Goal: Book appointment/travel/reservation: Book appointment/travel/reservation

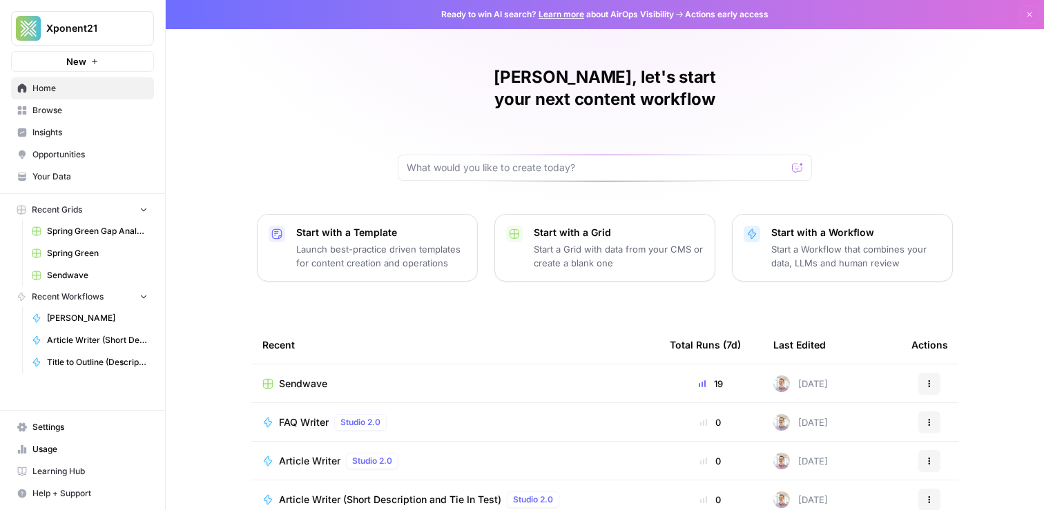
click at [59, 130] on span "Insights" at bounding box center [89, 132] width 115 height 12
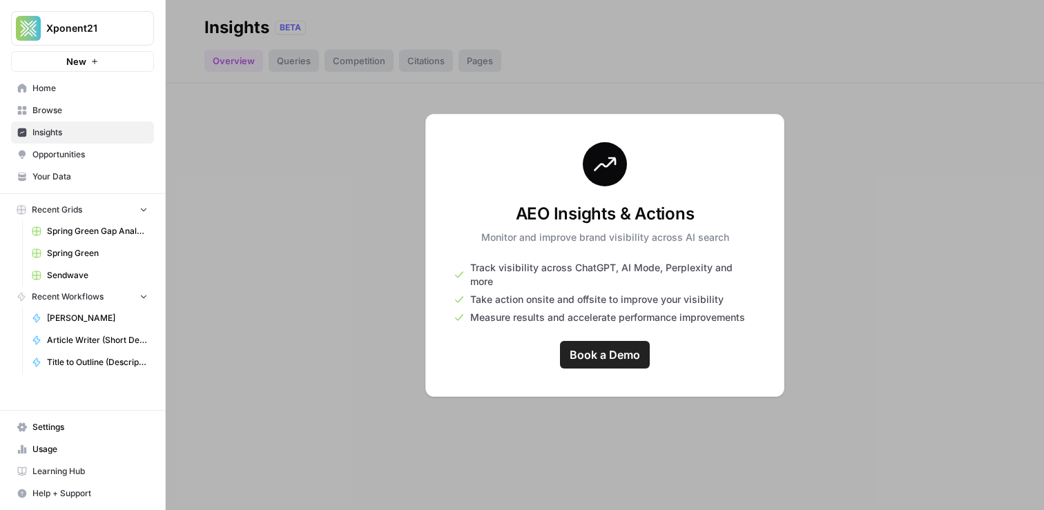
click at [618, 347] on span "Book a Demo" at bounding box center [605, 355] width 70 height 17
click at [608, 347] on span "Book a Demo" at bounding box center [605, 355] width 70 height 17
